Goal: Transaction & Acquisition: Purchase product/service

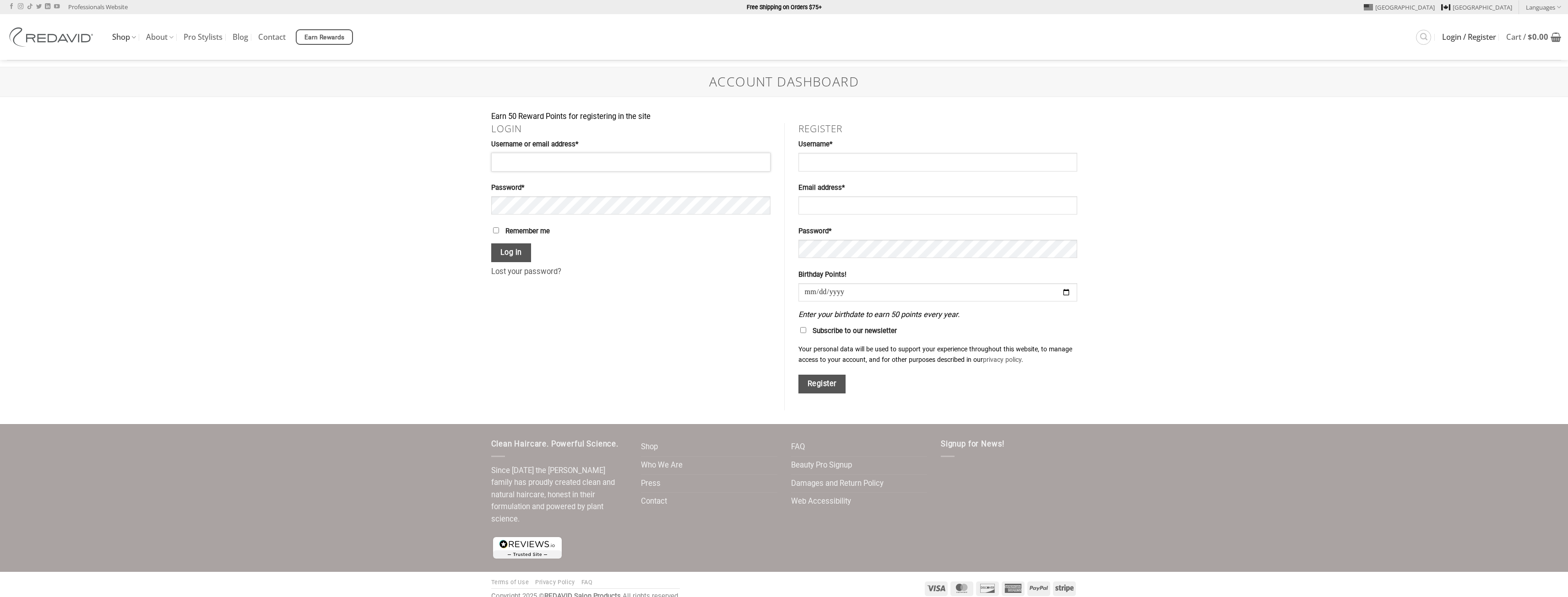
click at [689, 166] on input "Username or email address * Required" at bounding box center [631, 162] width 279 height 18
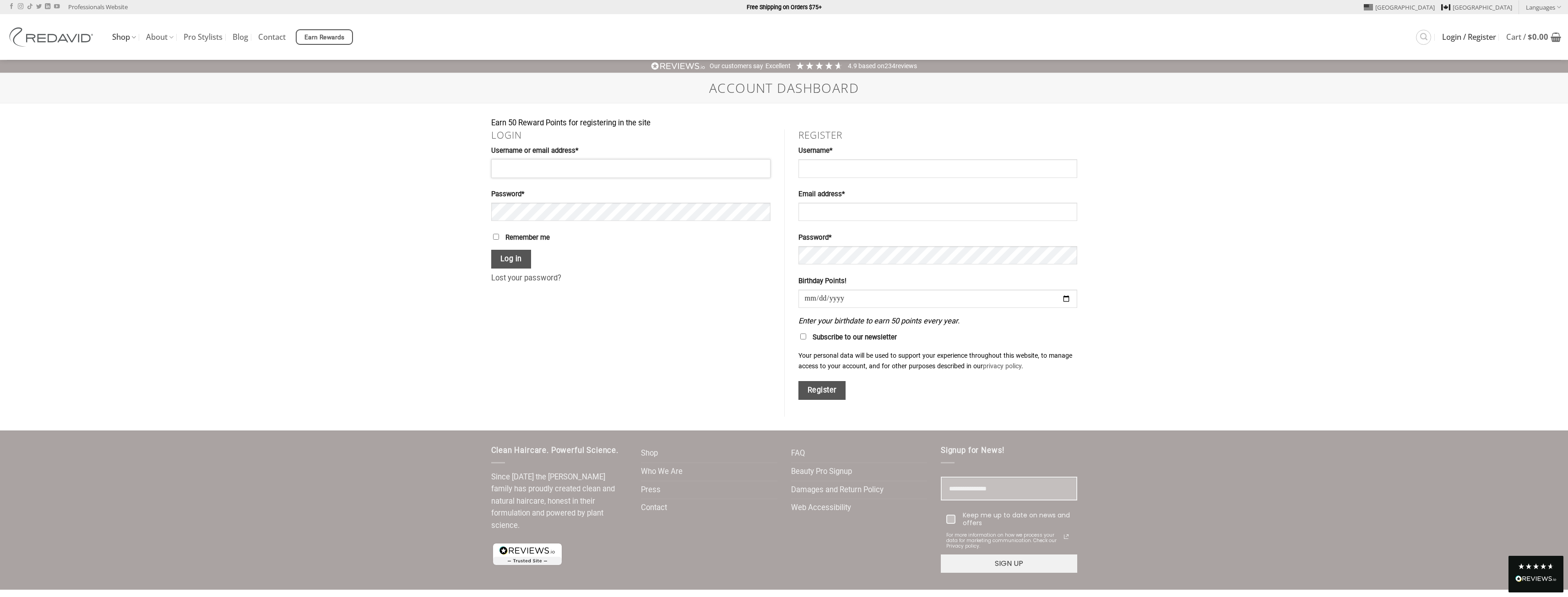
click at [537, 163] on input "Username or email address * Required" at bounding box center [631, 168] width 279 height 18
type input "**********"
click at [758, 215] on button "Show password" at bounding box center [754, 213] width 18 height 21
click at [491, 250] on button "Log in" at bounding box center [511, 260] width 40 height 19
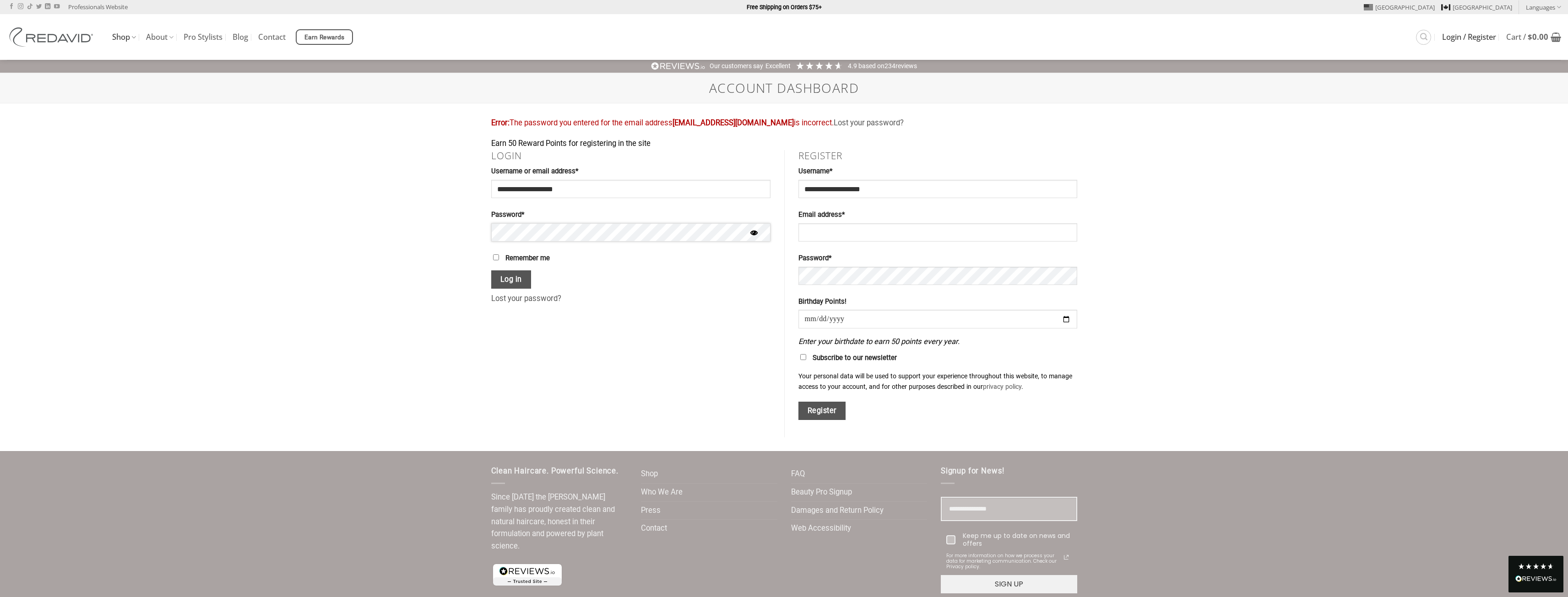
click at [491, 270] on button "Log in" at bounding box center [511, 280] width 40 height 19
click at [756, 234] on button "Show password" at bounding box center [754, 234] width 18 height 21
click at [507, 281] on button "Log in" at bounding box center [511, 280] width 40 height 19
click at [507, 278] on button "Log in" at bounding box center [511, 280] width 40 height 19
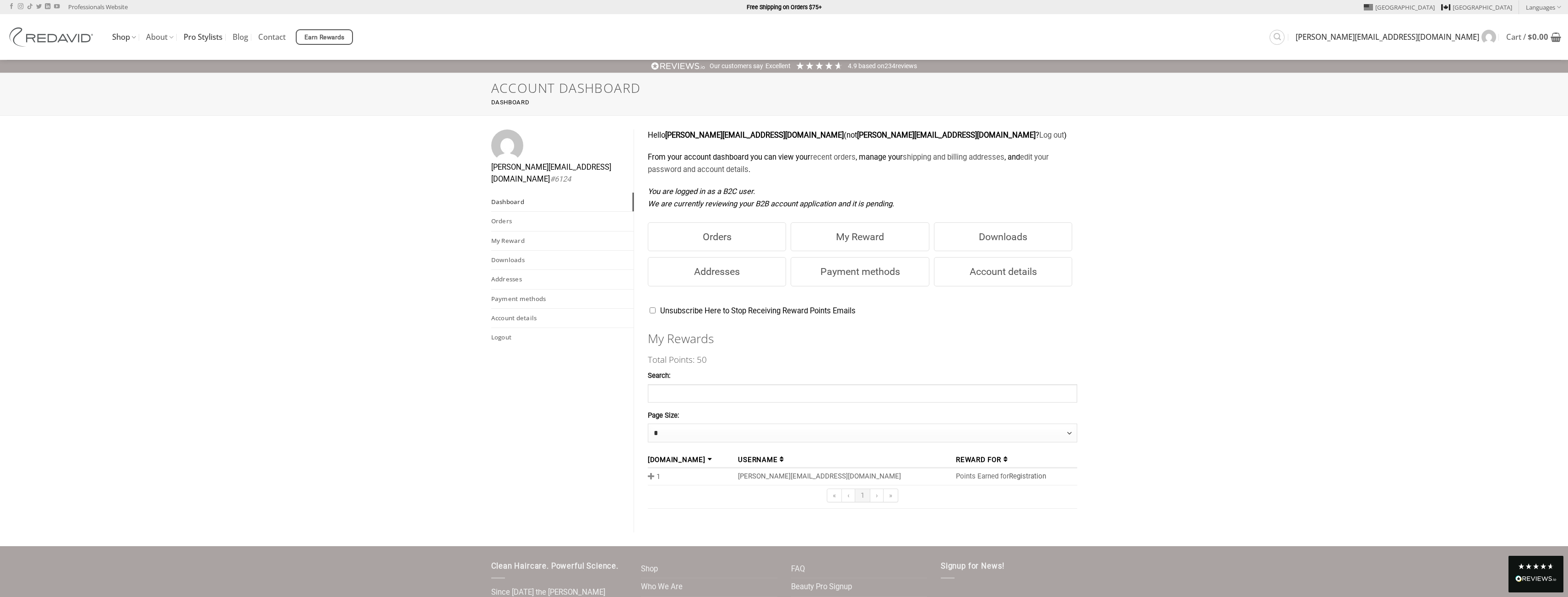
click at [202, 40] on link "Pro Stylists" at bounding box center [203, 37] width 39 height 16
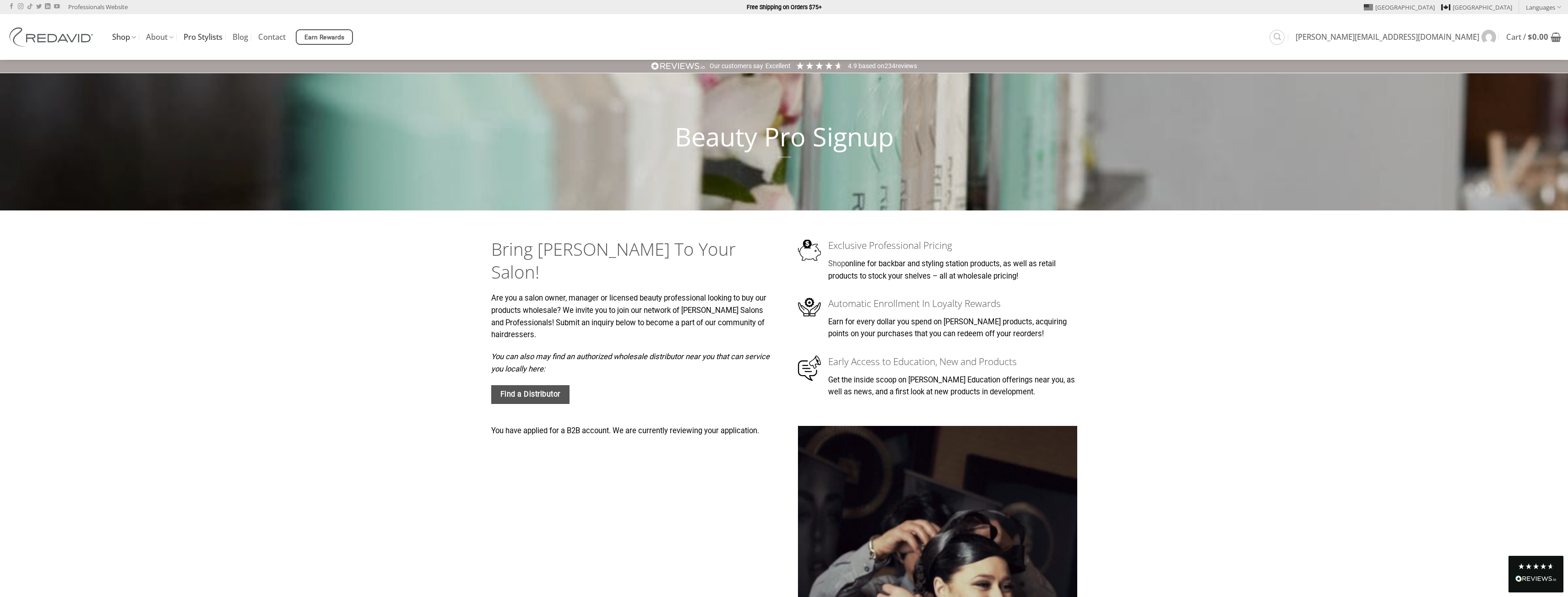
click at [117, 42] on link "Shop" at bounding box center [124, 37] width 24 height 18
